Goal: Task Accomplishment & Management: Complete application form

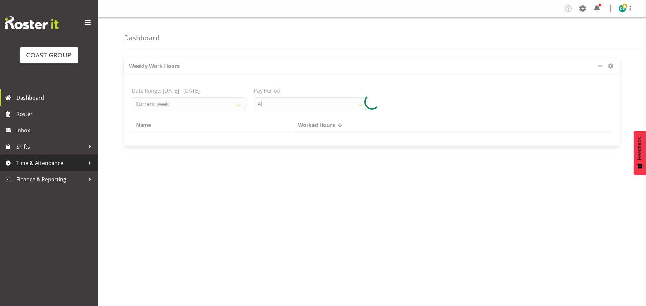
click at [88, 158] on div at bounding box center [90, 163] width 10 height 10
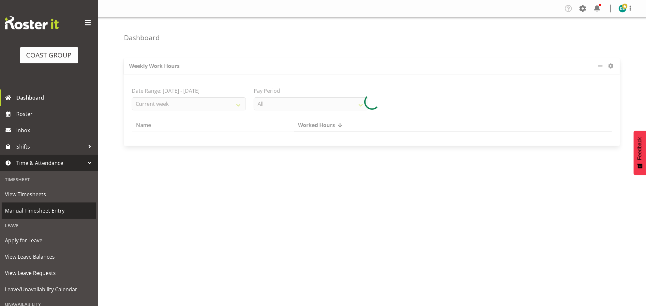
click at [45, 208] on span "Manual Timesheet Entry" at bounding box center [49, 210] width 88 height 10
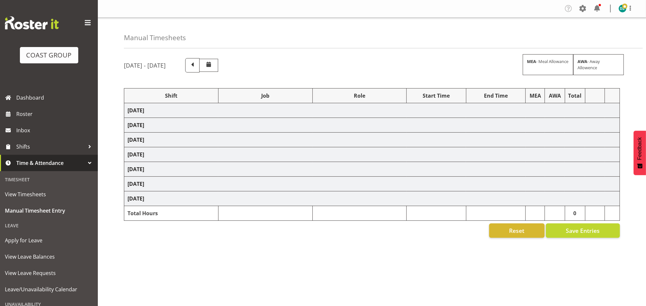
click at [336, 245] on div "August 13th - August 19th 2025 MEA - Meal Allowance AWA - Away Allowence Shift …" at bounding box center [385, 183] width 522 height 261
select select "50819"
select select "47"
select select "50819"
select select "47"
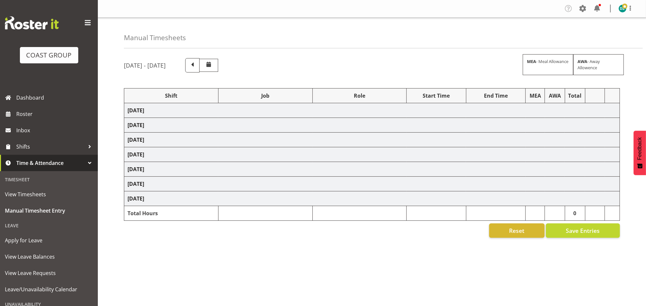
select select "50819"
select select "47"
select select "50819"
select select "47"
select select "50819"
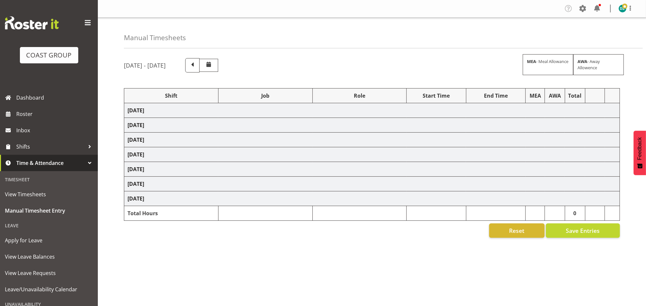
select select "47"
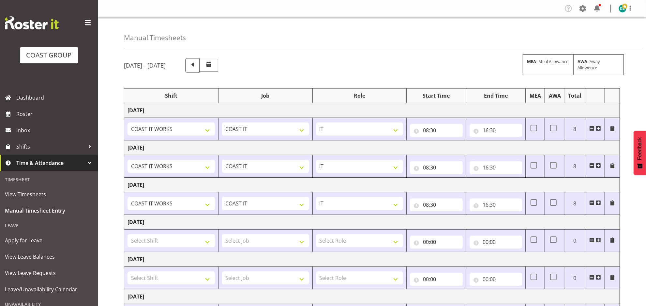
scroll to position [99, 0]
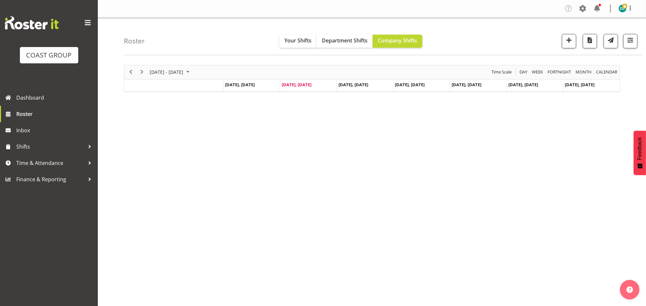
click at [307, 150] on div "August 18 - 24, 2025 Today Day Week Fortnight Month calendar Month Agenda Time …" at bounding box center [385, 190] width 522 height 261
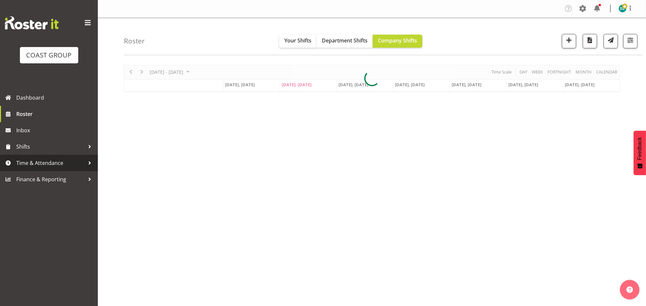
click at [66, 160] on span "Time & Attendance" at bounding box center [50, 163] width 68 height 10
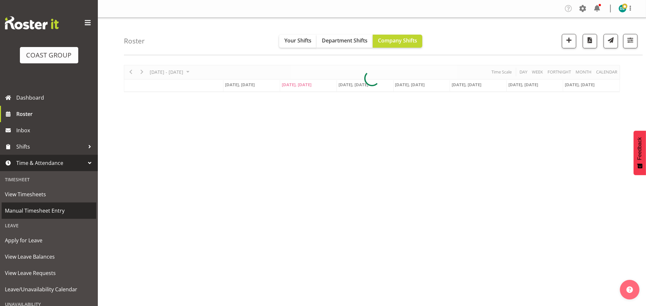
click at [60, 207] on span "Manual Timesheet Entry" at bounding box center [49, 210] width 88 height 10
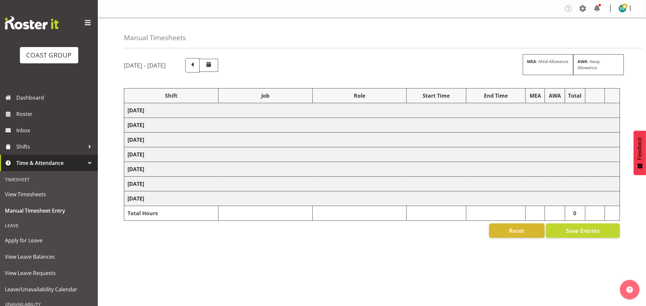
scroll to position [14, 0]
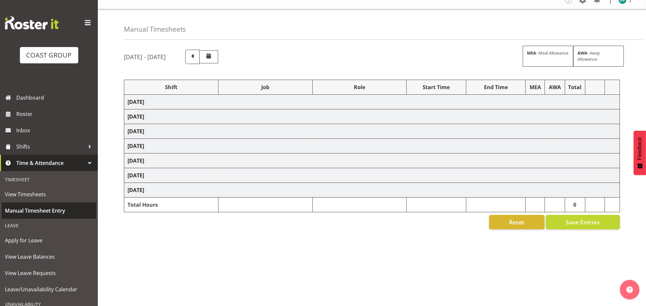
click at [49, 209] on span "Manual Timesheet Entry" at bounding box center [49, 210] width 88 height 10
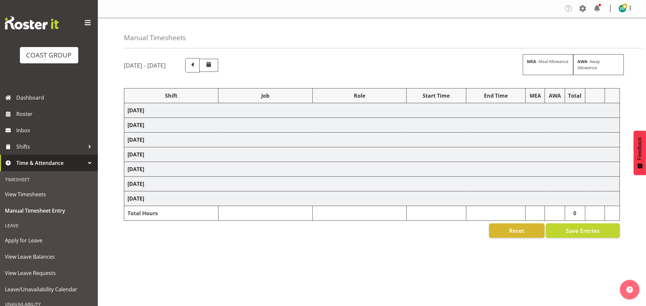
scroll to position [14, 0]
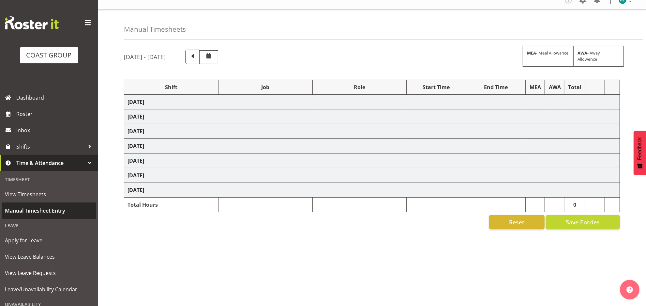
click at [47, 210] on span "Manual Timesheet Entry" at bounding box center [49, 210] width 88 height 10
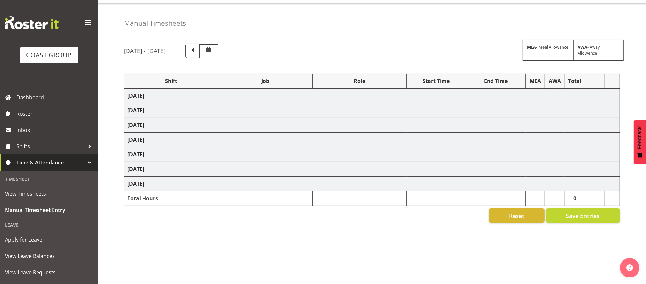
select select "50819"
select select "47"
select select "50819"
select select "47"
select select "50819"
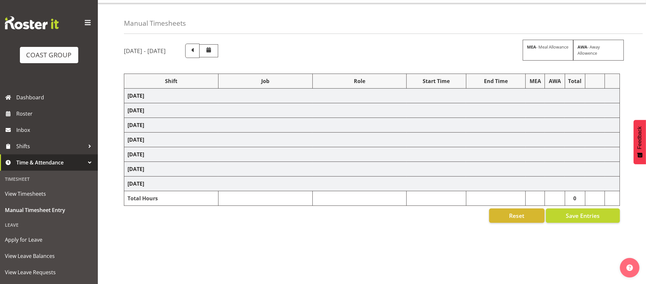
select select "47"
select select "50819"
select select "47"
select select "50819"
select select "47"
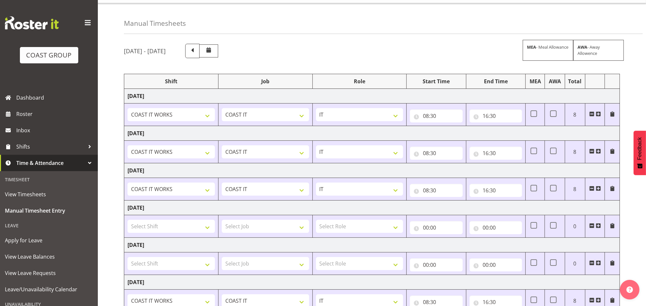
scroll to position [99, 0]
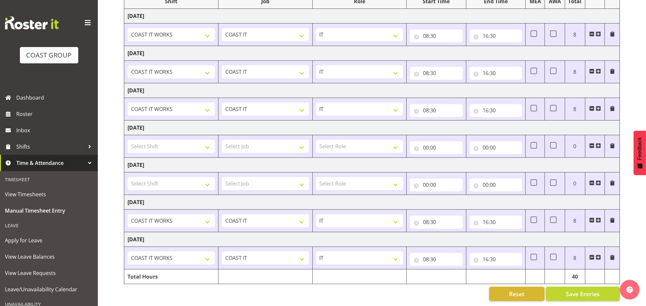
click at [31, 100] on span "Dashboard" at bounding box center [55, 98] width 78 height 10
